Goal: Check status

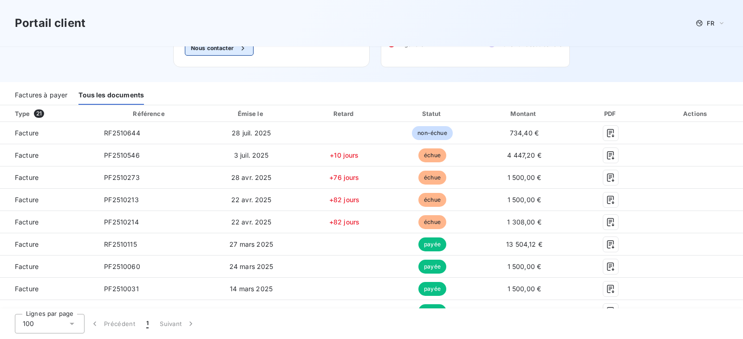
scroll to position [97, 0]
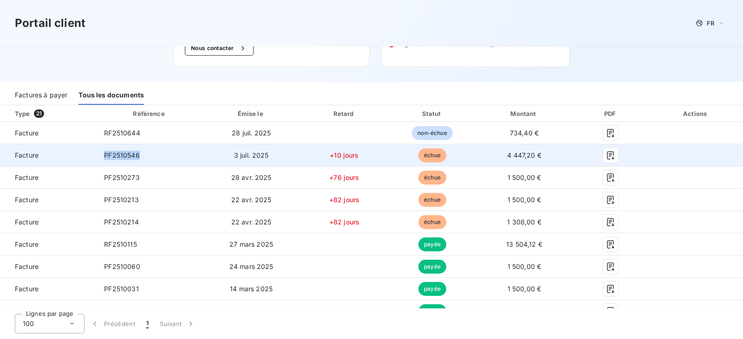
drag, startPoint x: 146, startPoint y: 156, endPoint x: 104, endPoint y: 158, distance: 42.3
click at [104, 158] on td "PF2510546" at bounding box center [150, 155] width 106 height 22
copy span "PF2510546"
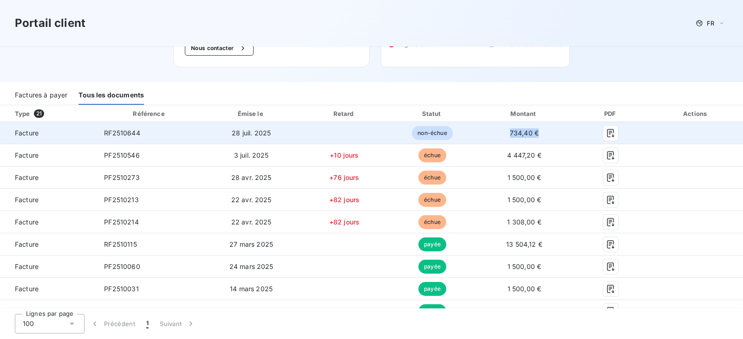
drag, startPoint x: 539, startPoint y: 137, endPoint x: 504, endPoint y: 135, distance: 34.9
click at [504, 135] on td "734,40 €" at bounding box center [524, 133] width 97 height 22
copy span "734,40 €"
drag, startPoint x: 149, startPoint y: 133, endPoint x: 99, endPoint y: 130, distance: 50.2
click at [99, 130] on td "RF2510644" at bounding box center [150, 133] width 106 height 22
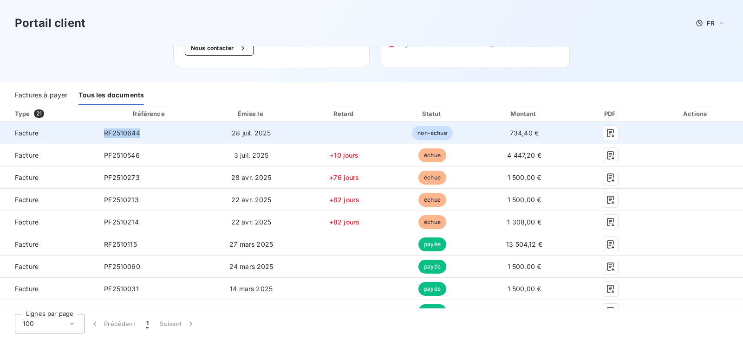
copy span "RF2510644"
